Goal: Check status: Check status

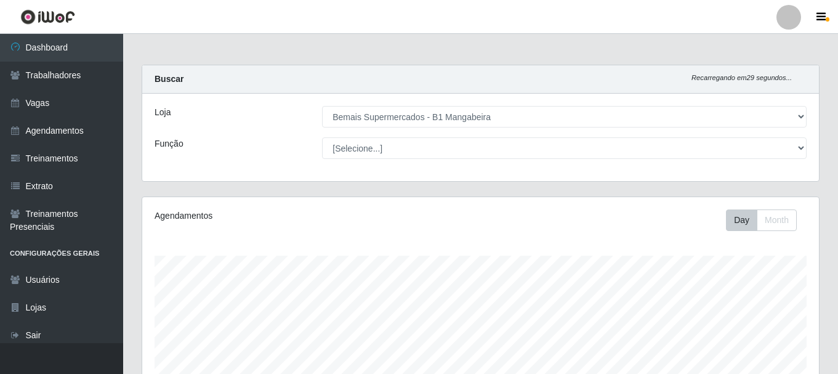
select select "403"
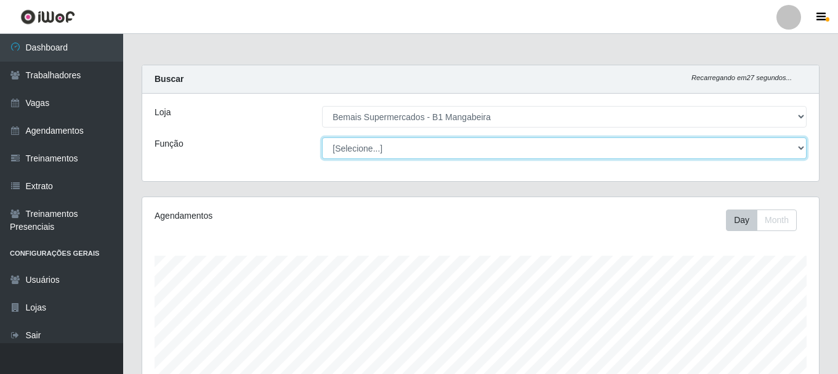
click at [491, 150] on select "[Selecione...] ASG ASG + ASG ++ Balconista de Açougue Balconista de Açougue + B…" at bounding box center [564, 148] width 484 height 22
click at [459, 138] on select "[Selecione...] ASG ASG + ASG ++ Balconista de Açougue Balconista de Açougue + B…" at bounding box center [564, 148] width 484 height 22
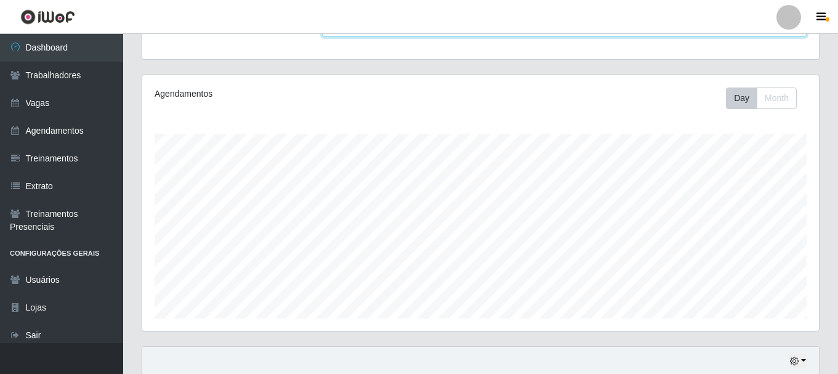
scroll to position [225, 0]
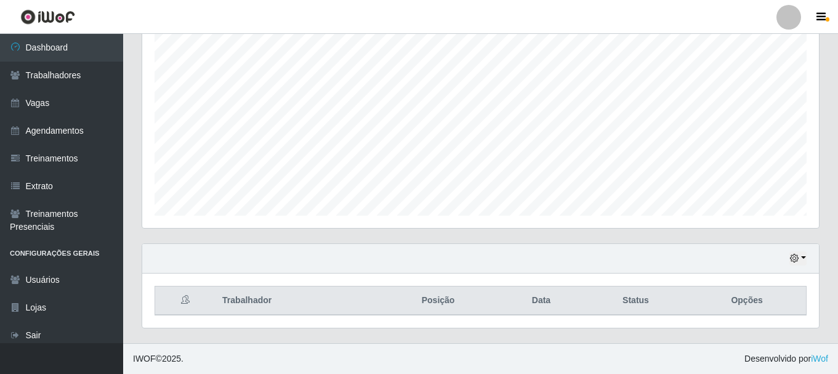
click at [807, 260] on div "Hoje 1 dia 3 dias 1 Semana Não encerrados" at bounding box center [480, 259] width 676 height 30
click at [795, 258] on icon "button" at bounding box center [794, 258] width 9 height 9
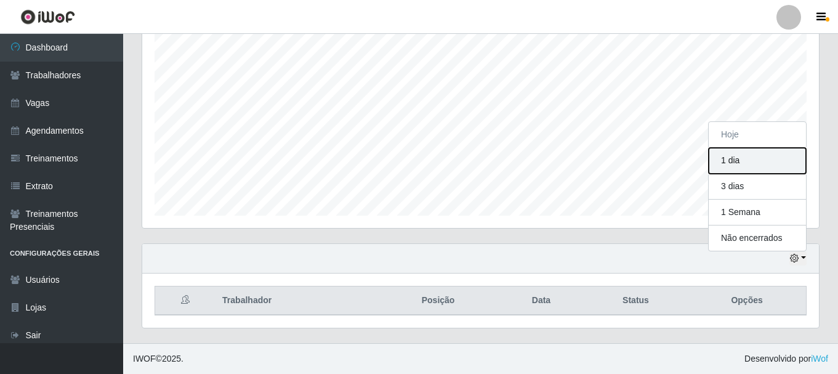
click at [750, 161] on button "1 dia" at bounding box center [756, 161] width 97 height 26
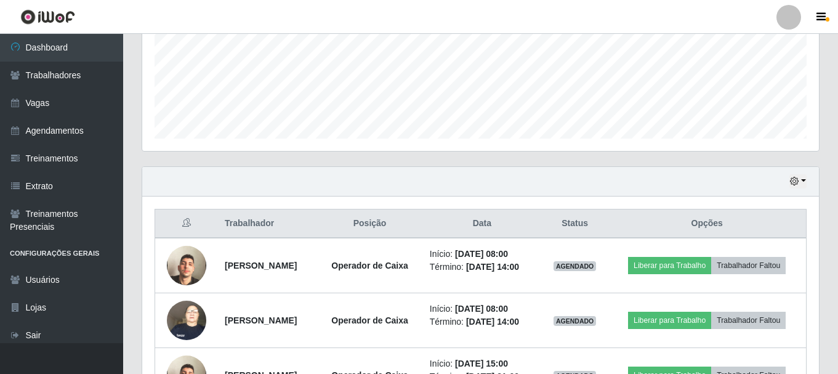
scroll to position [389, 0]
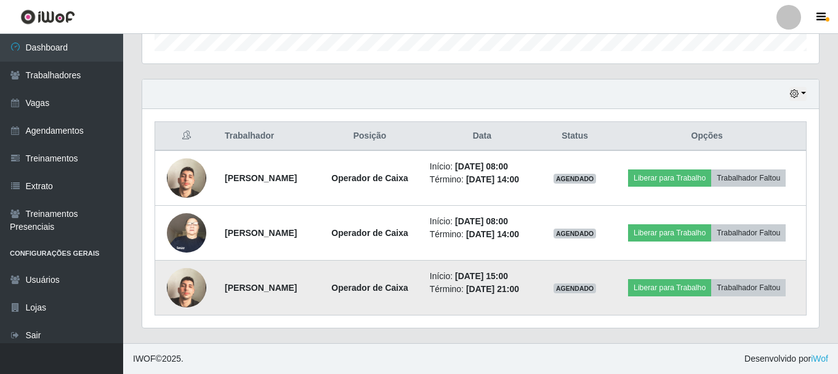
click at [176, 300] on img at bounding box center [186, 287] width 39 height 70
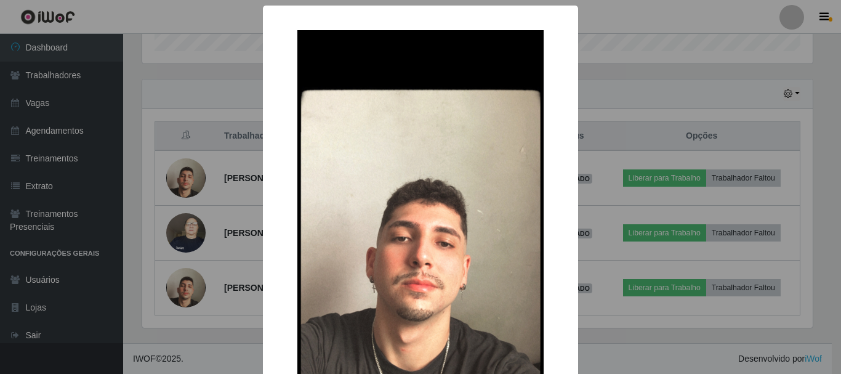
click at [201, 265] on div "× OK Cancel" at bounding box center [420, 187] width 841 height 374
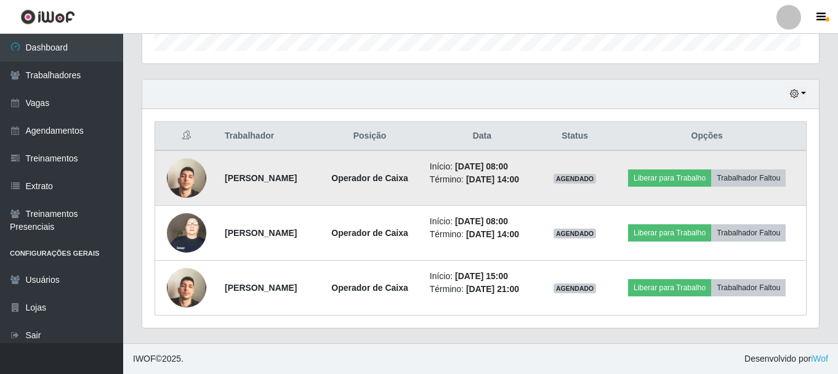
scroll to position [255, 676]
click at [169, 167] on img at bounding box center [186, 178] width 39 height 70
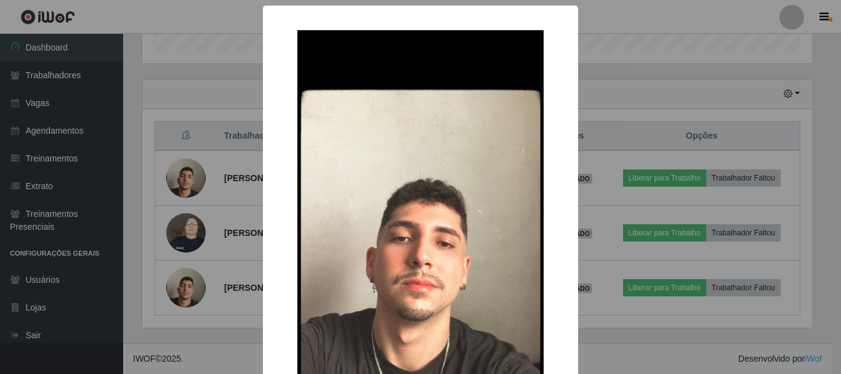
click at [174, 165] on div "× OK Cancel" at bounding box center [420, 187] width 841 height 374
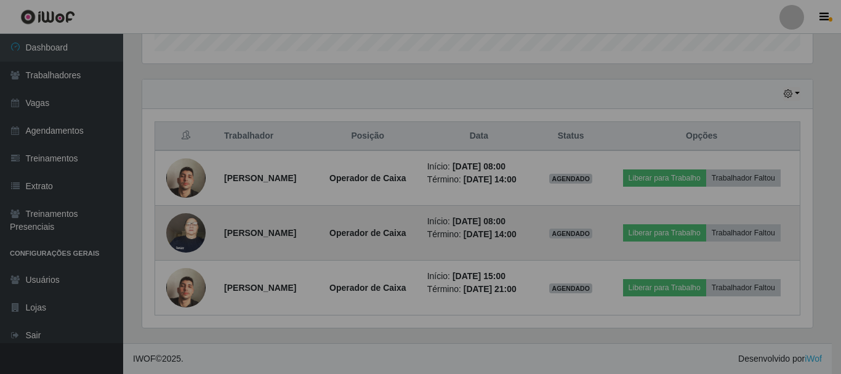
scroll to position [255, 676]
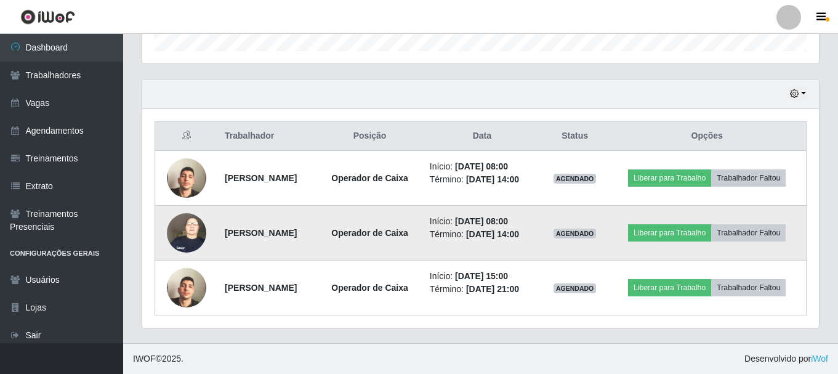
click at [183, 242] on img at bounding box center [186, 232] width 39 height 52
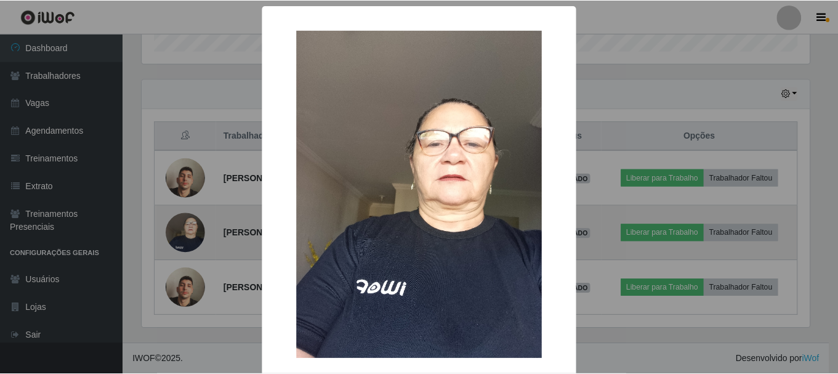
scroll to position [255, 670]
click at [183, 242] on div "× OK Cancel" at bounding box center [420, 187] width 841 height 374
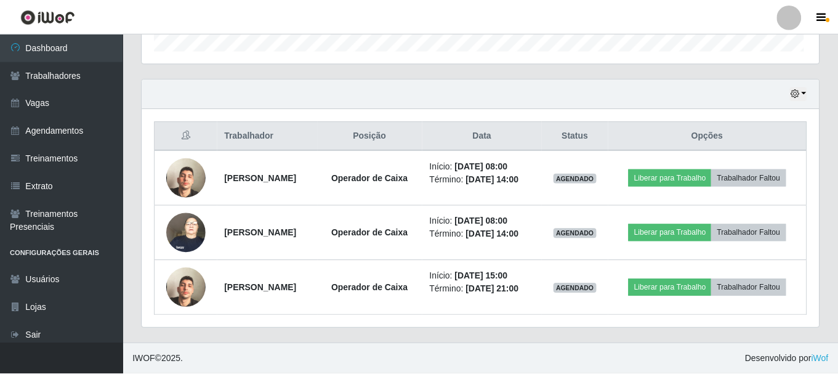
scroll to position [255, 676]
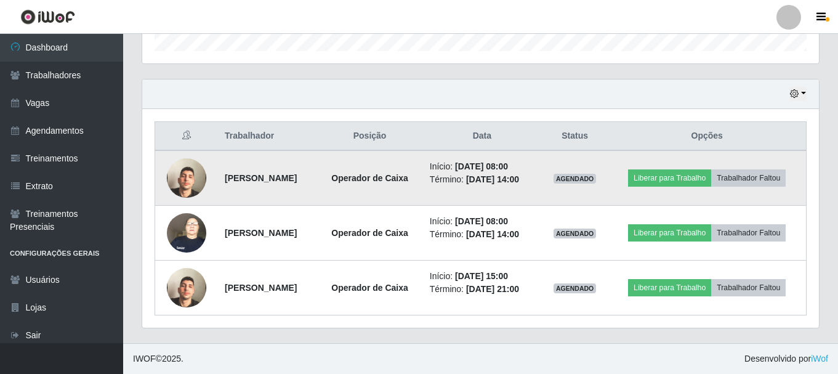
click at [193, 185] on img at bounding box center [186, 178] width 39 height 70
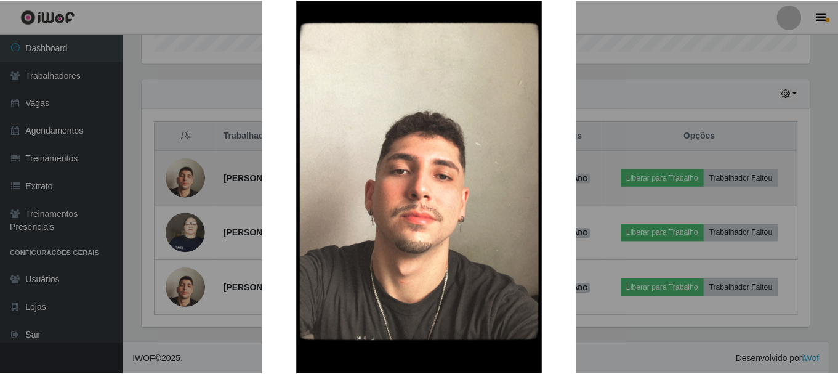
scroll to position [123, 0]
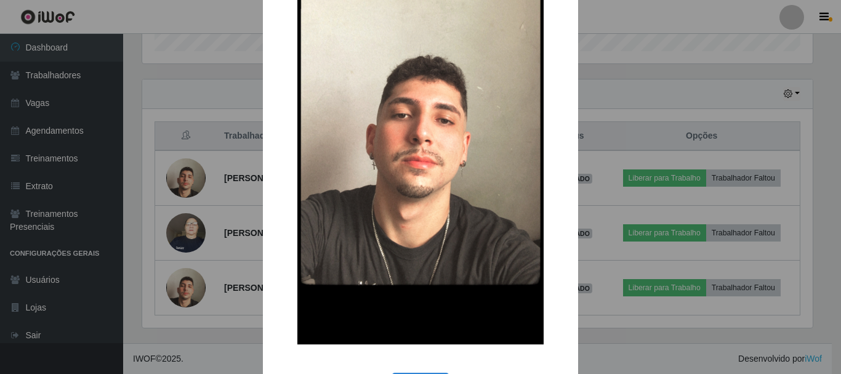
click at [190, 172] on div "× OK Cancel" at bounding box center [420, 187] width 841 height 374
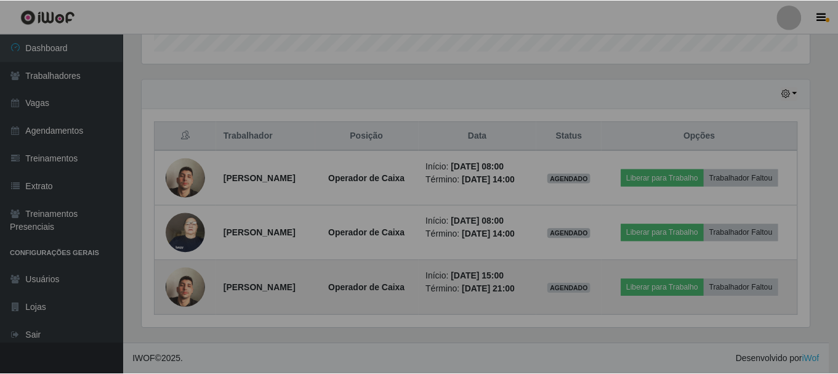
scroll to position [255, 676]
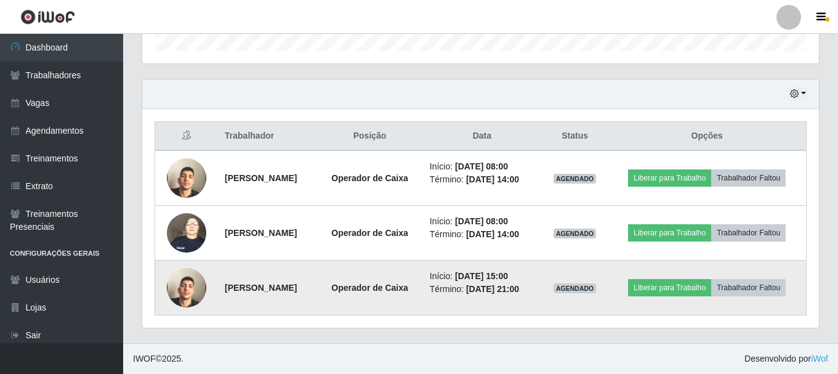
click at [185, 286] on img at bounding box center [186, 287] width 39 height 70
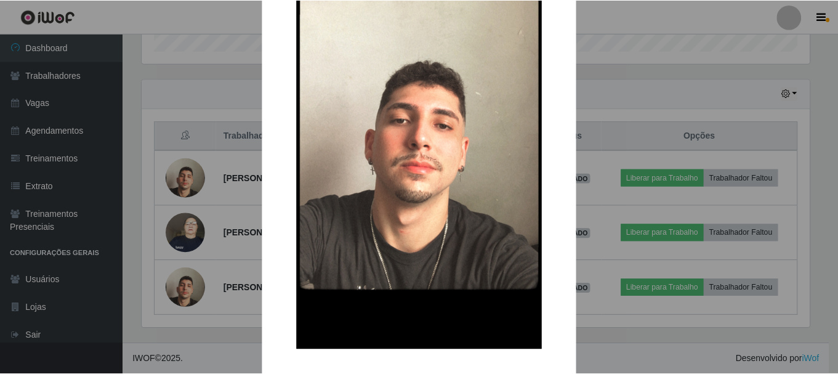
scroll to position [123, 0]
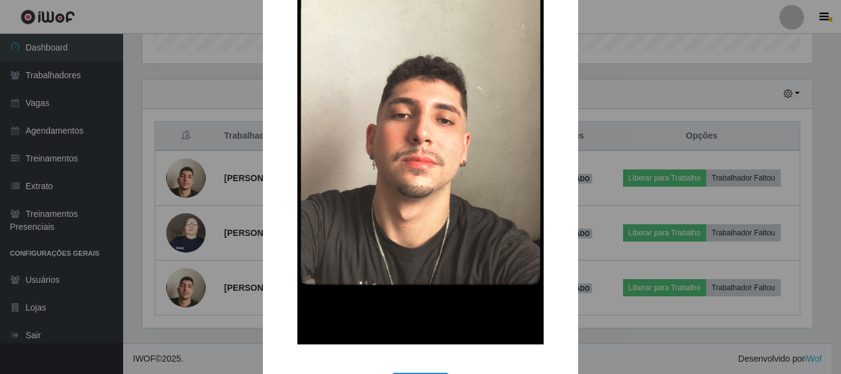
drag, startPoint x: 181, startPoint y: 300, endPoint x: 168, endPoint y: 302, distance: 13.1
click at [181, 302] on div "× OK Cancel" at bounding box center [420, 187] width 841 height 374
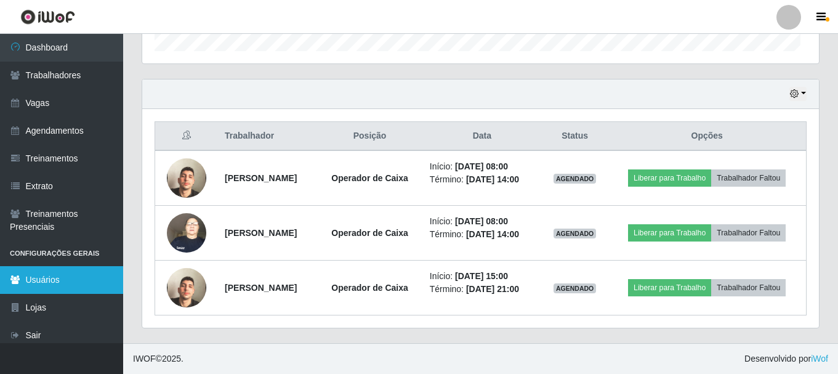
scroll to position [255, 676]
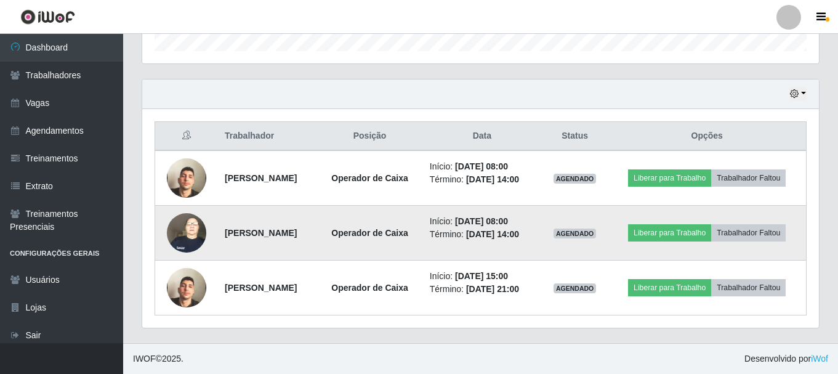
click at [185, 225] on img at bounding box center [186, 232] width 39 height 52
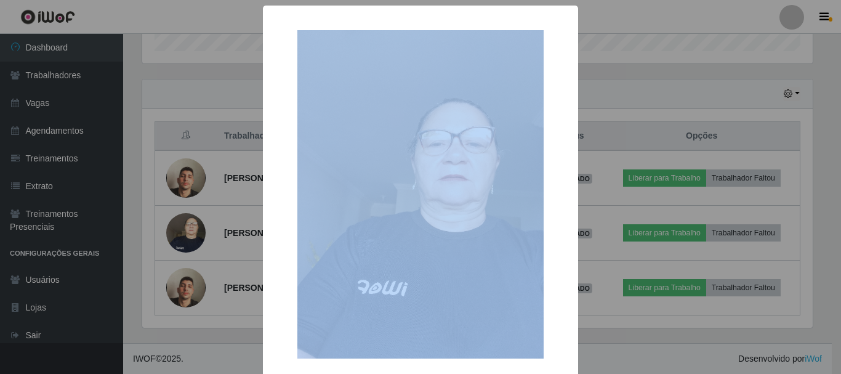
click at [185, 226] on div "× OK Cancel" at bounding box center [420, 187] width 841 height 374
